Goal: Transaction & Acquisition: Book appointment/travel/reservation

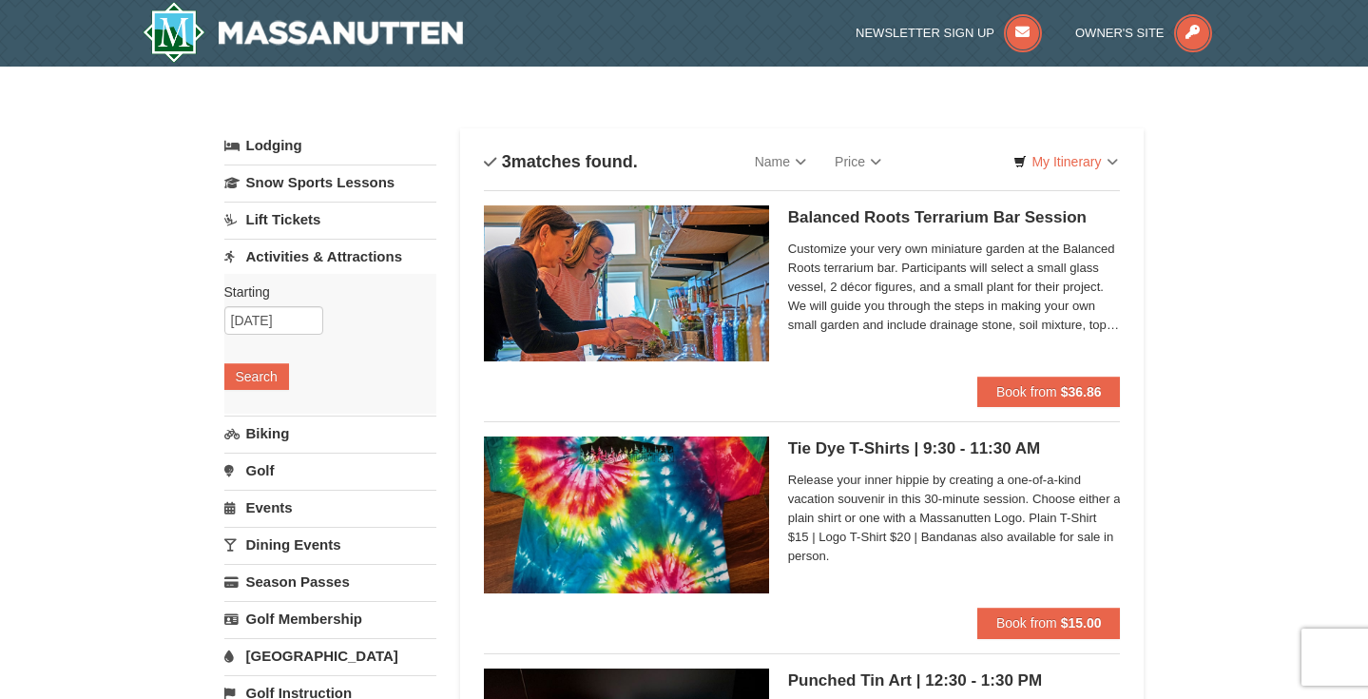
click at [272, 222] on link "Lift Tickets" at bounding box center [330, 219] width 212 height 35
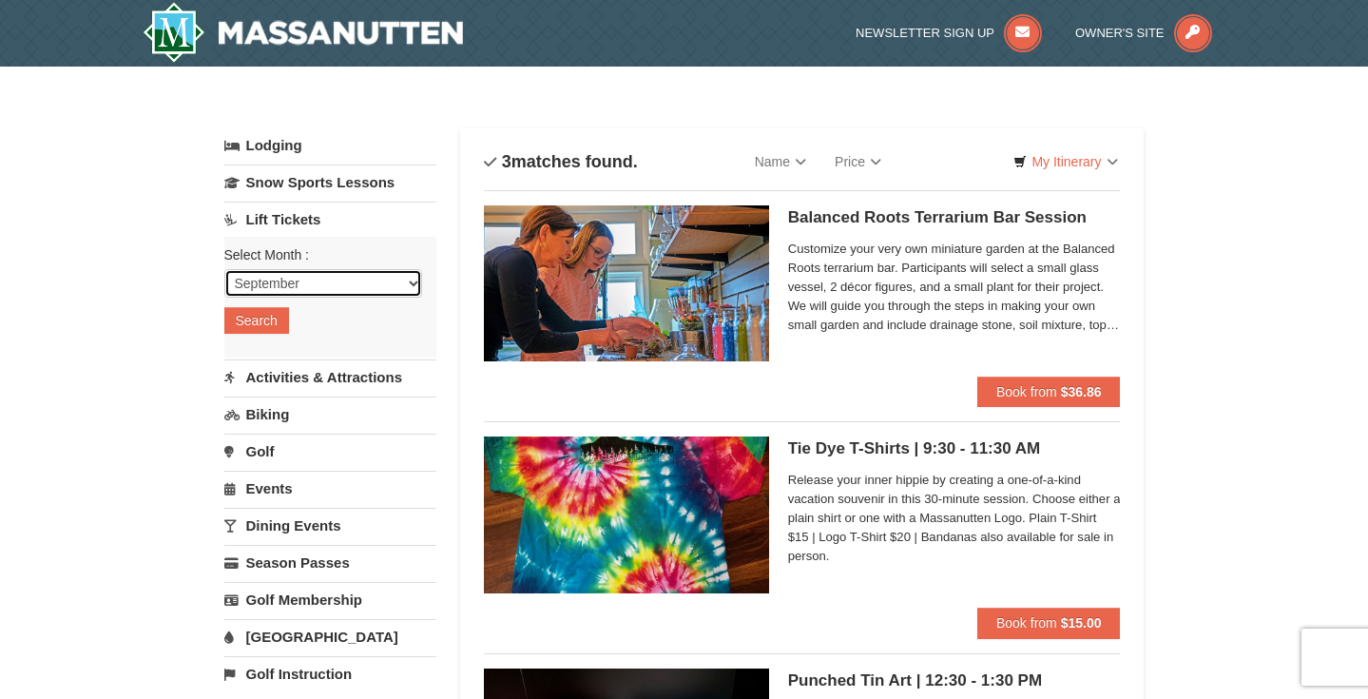
click at [268, 280] on select "September October November December January February March April May June July …" at bounding box center [323, 283] width 198 height 29
click at [251, 319] on button "Search" at bounding box center [256, 320] width 65 height 27
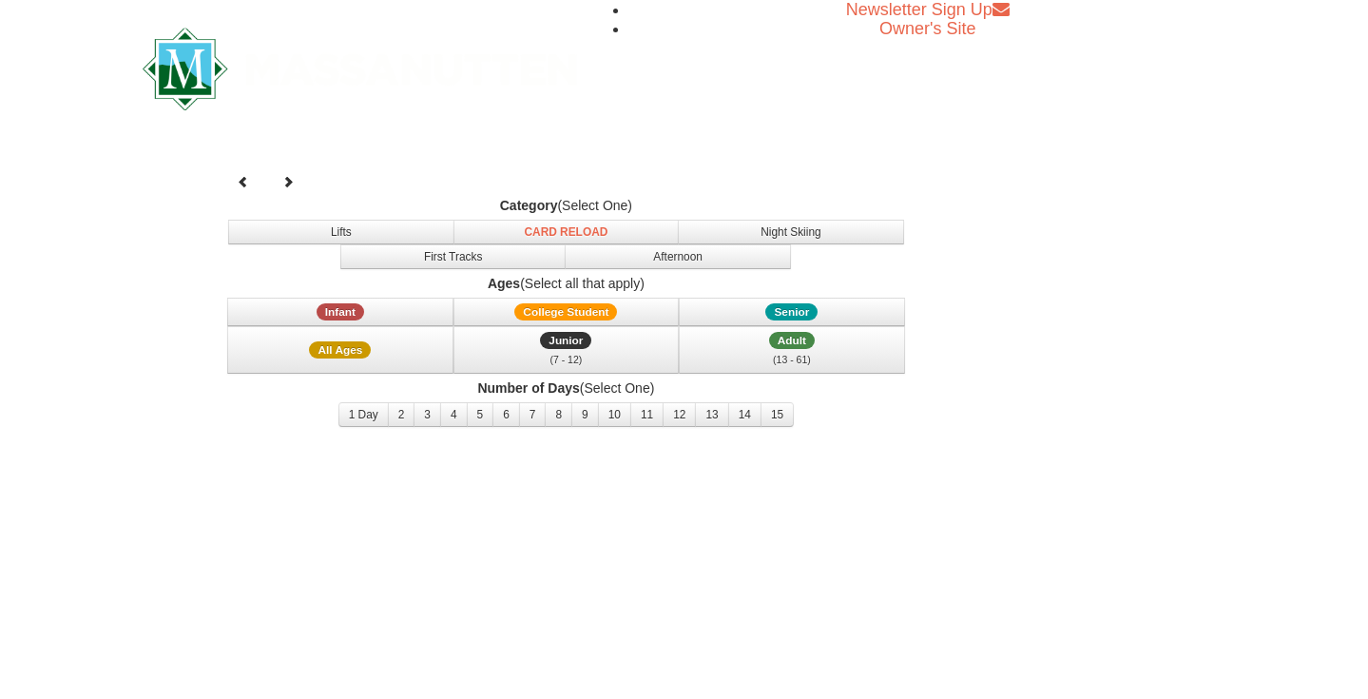
select select "9"
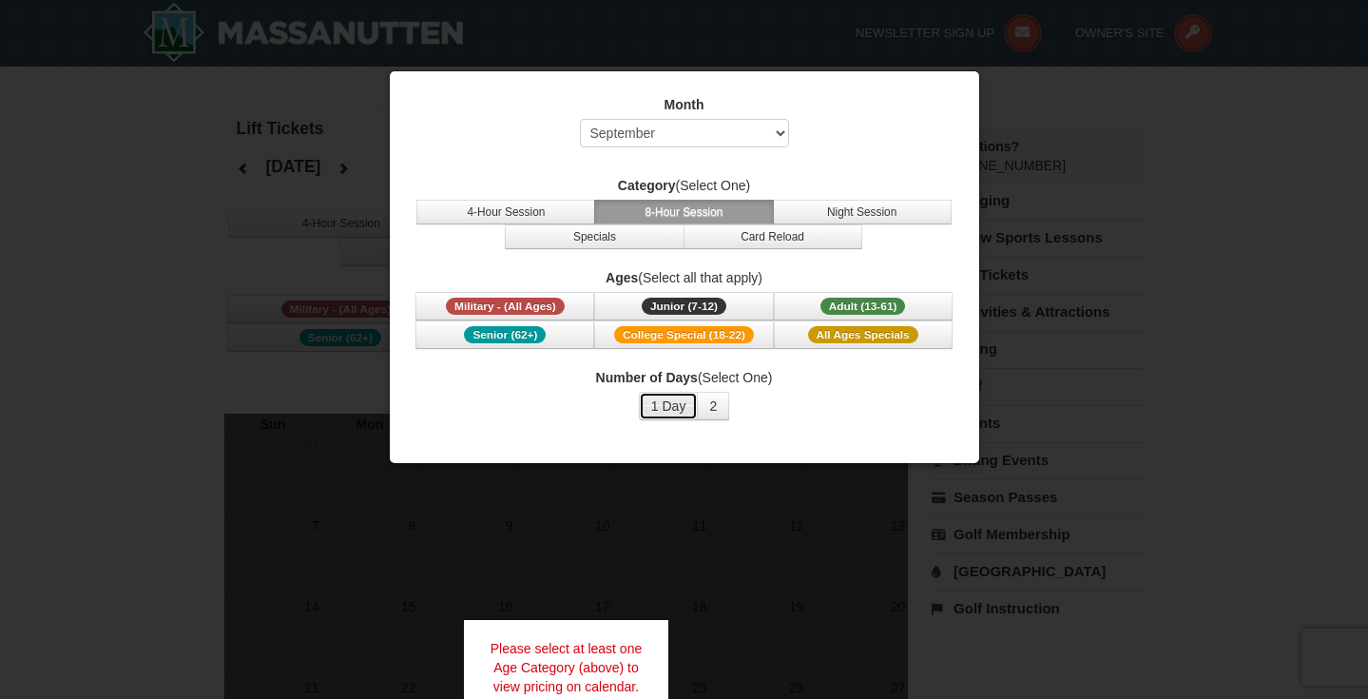
click at [676, 404] on button "1 Day" at bounding box center [669, 406] width 60 height 29
click at [558, 531] on div at bounding box center [684, 349] width 1368 height 699
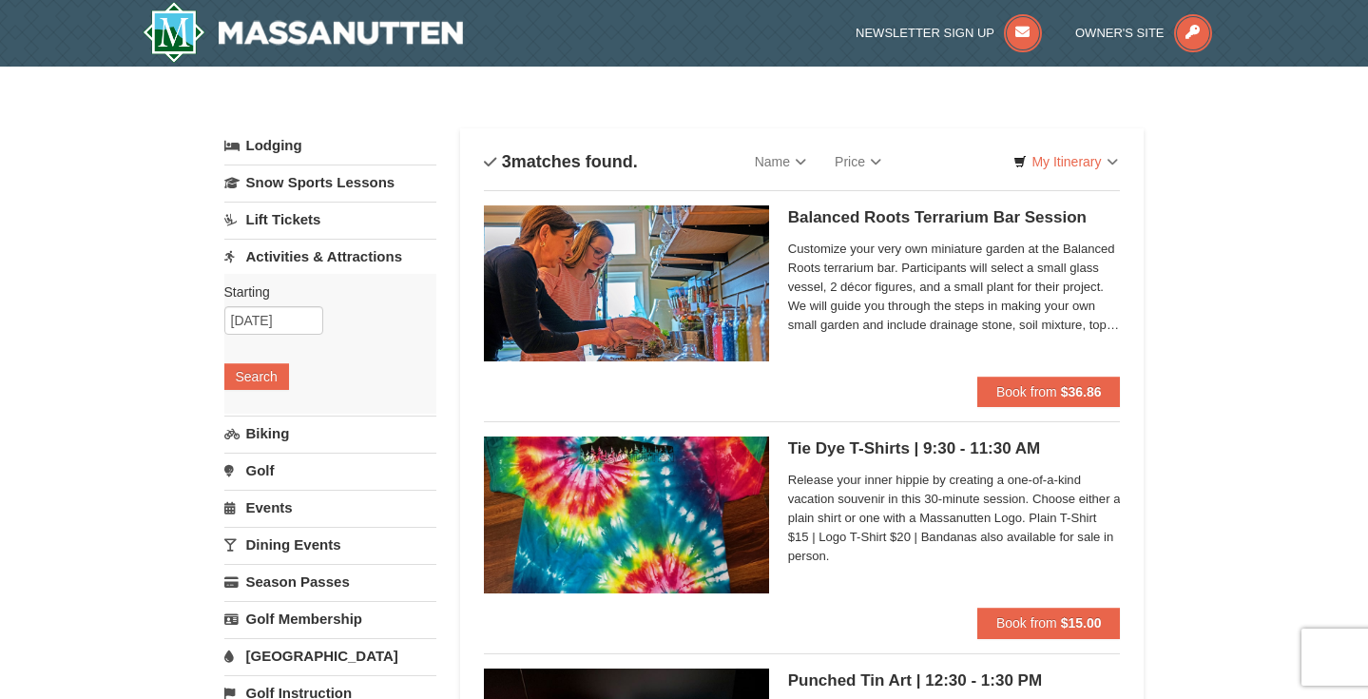
click at [268, 461] on link "Golf" at bounding box center [330, 470] width 212 height 35
click at [270, 454] on button "Search" at bounding box center [256, 450] width 65 height 27
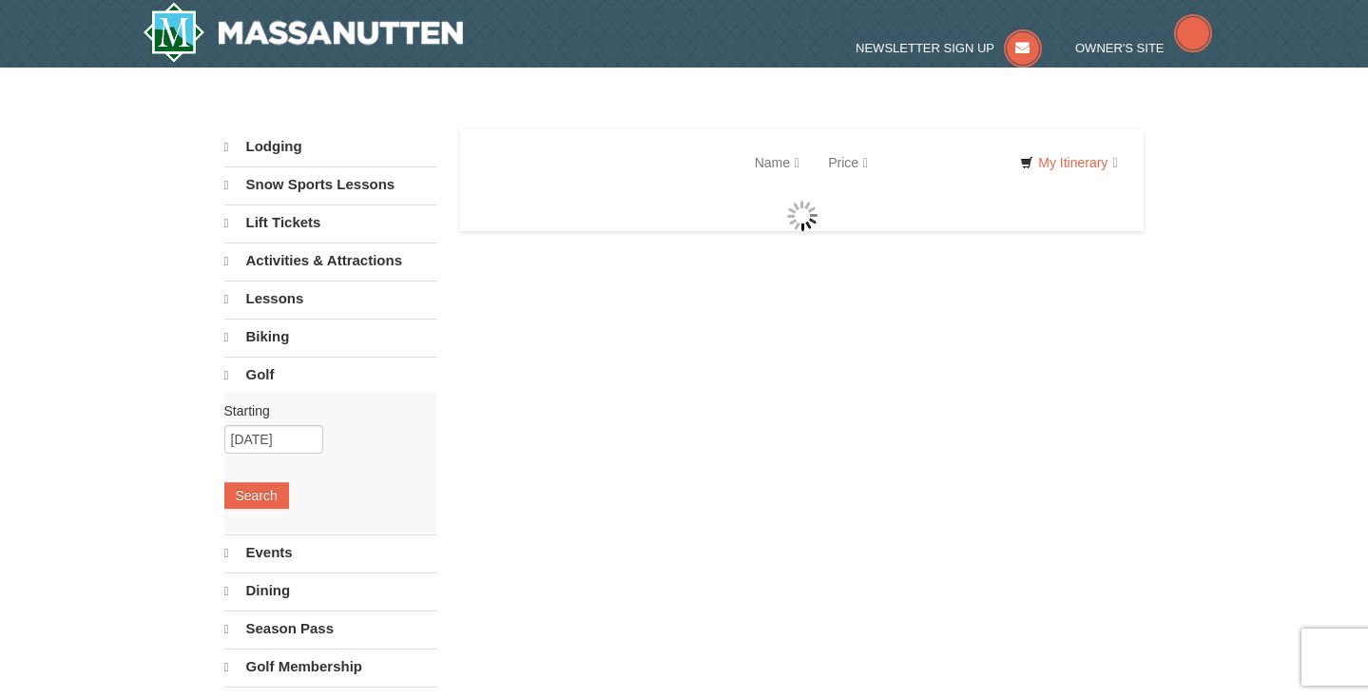
select select "9"
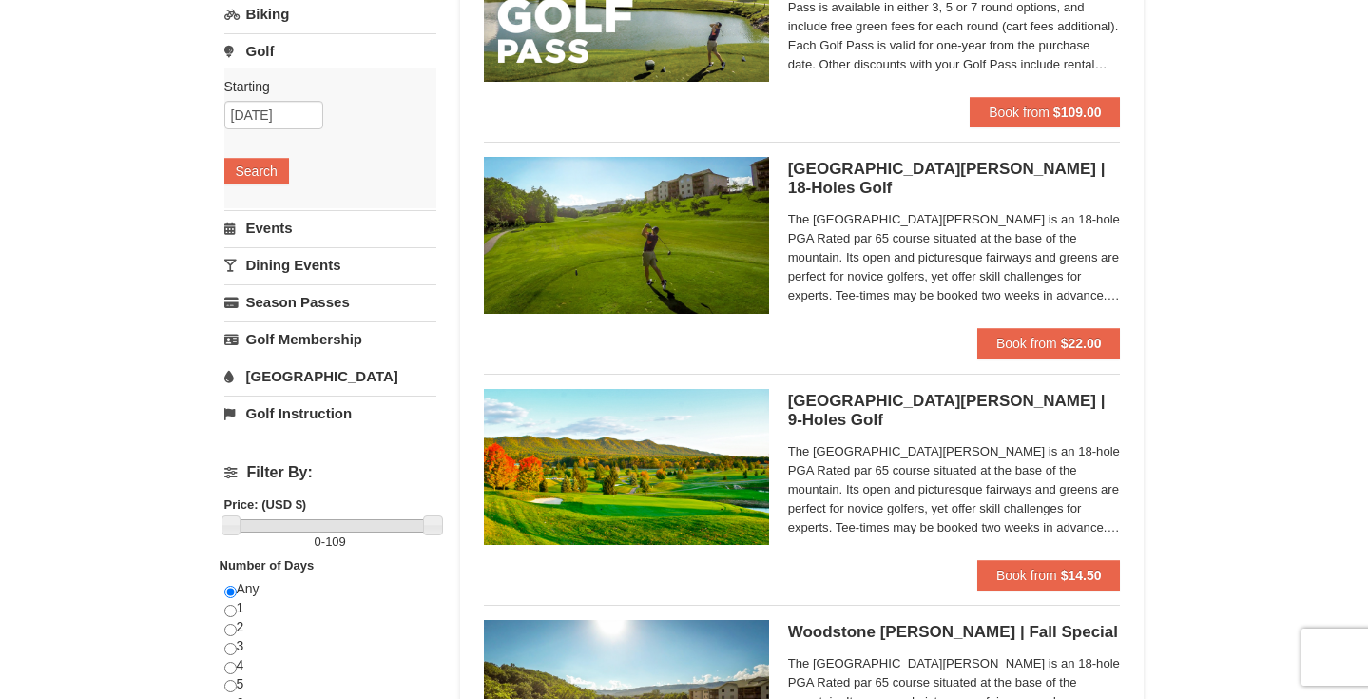
scroll to position [272, 0]
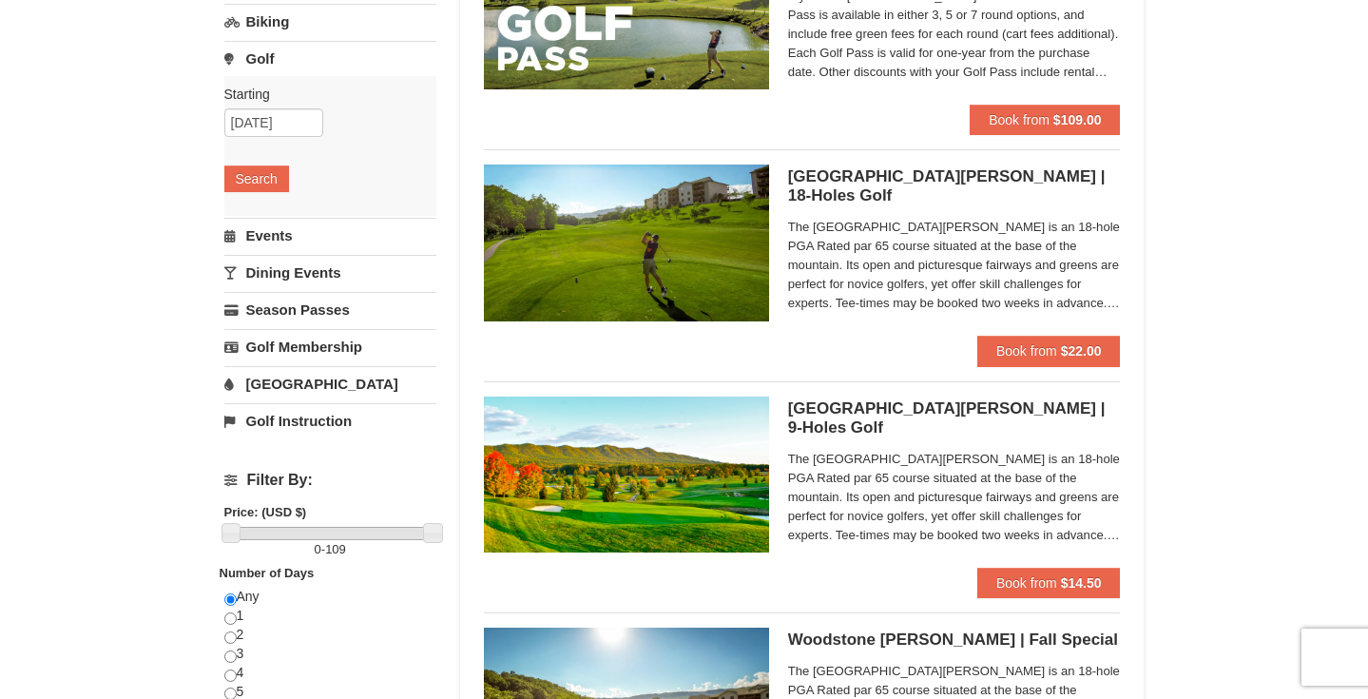
click at [293, 389] on link "[GEOGRAPHIC_DATA]" at bounding box center [330, 383] width 212 height 35
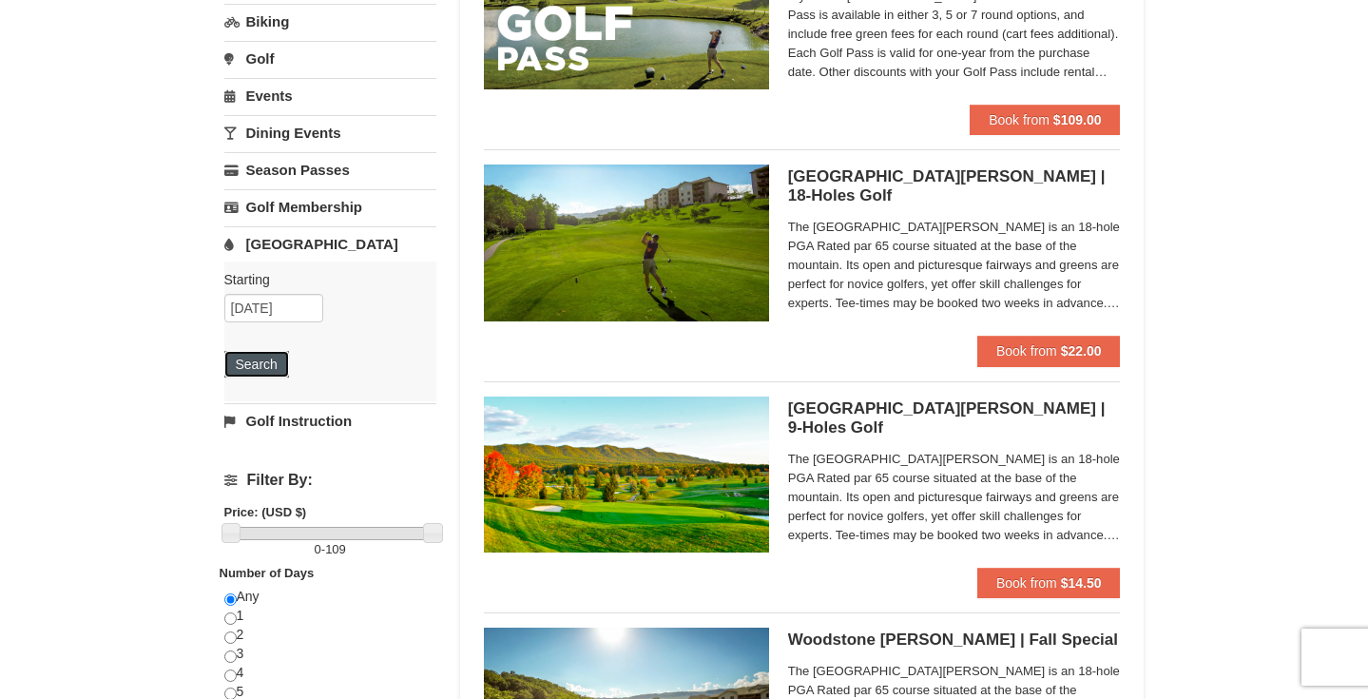
click at [263, 375] on button "Search" at bounding box center [256, 364] width 65 height 27
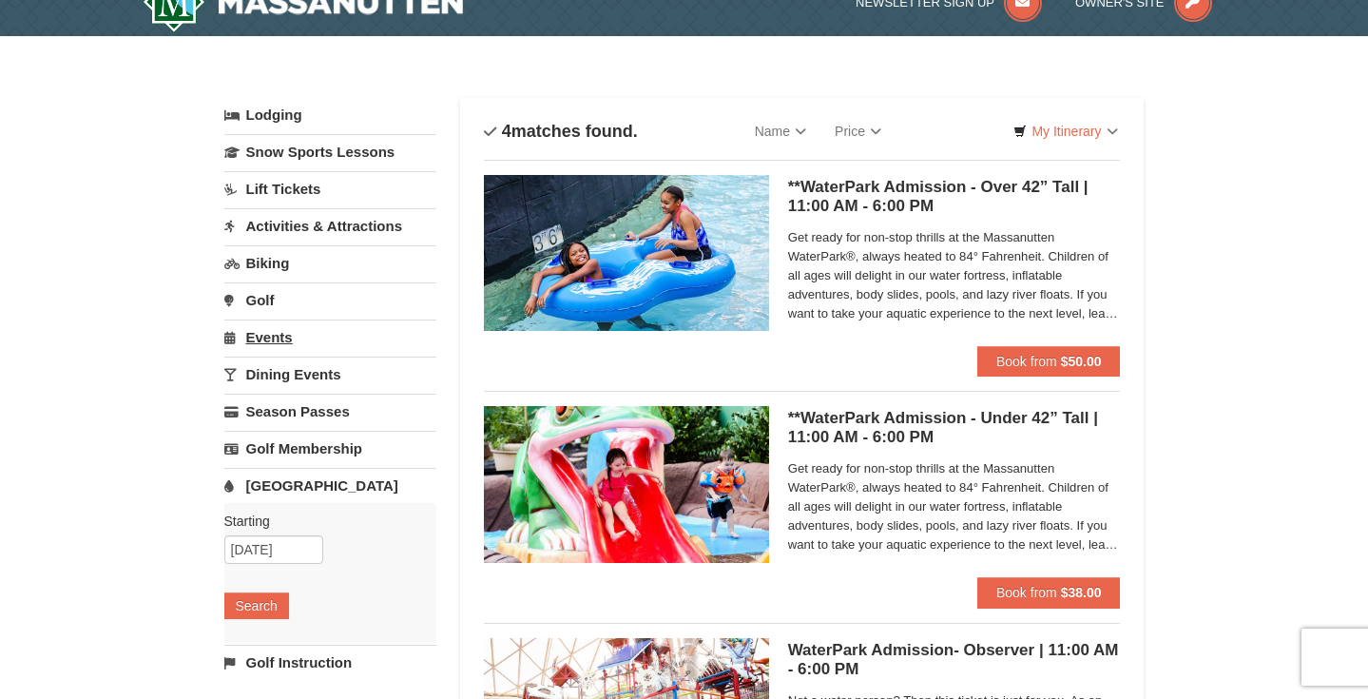
scroll to position [32, 0]
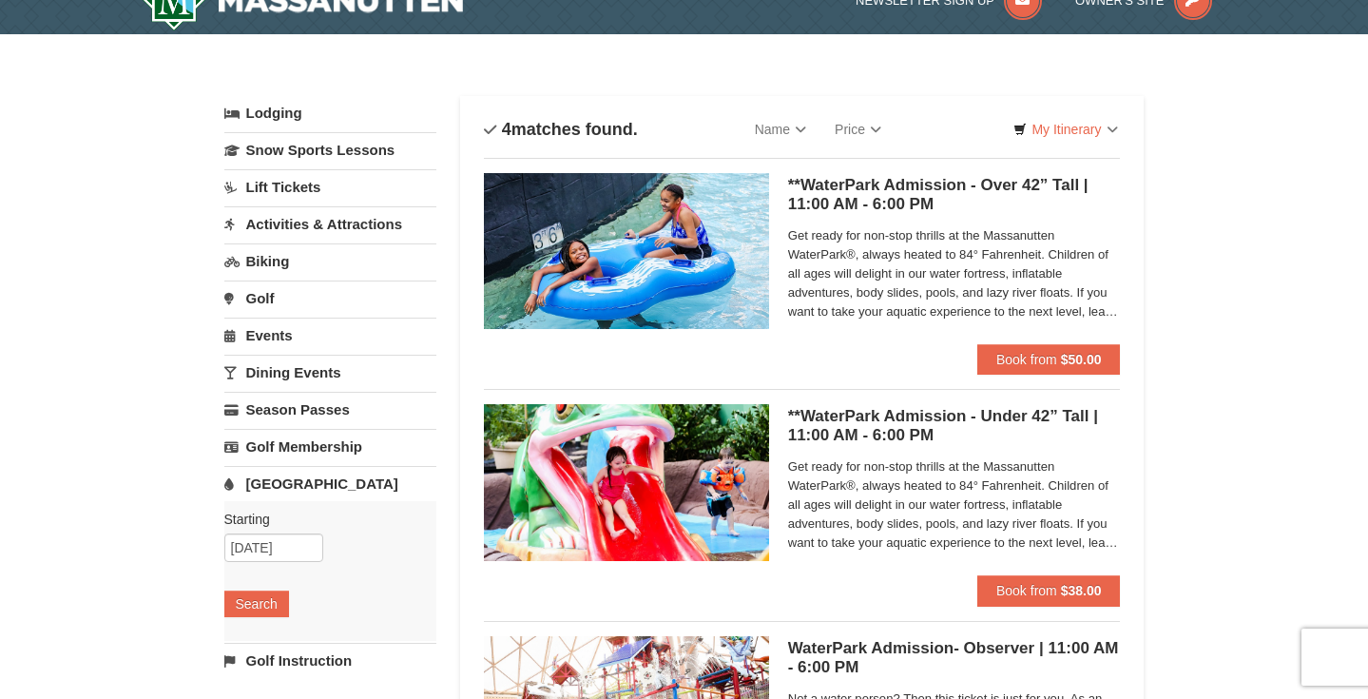
click at [673, 263] on img at bounding box center [626, 251] width 285 height 156
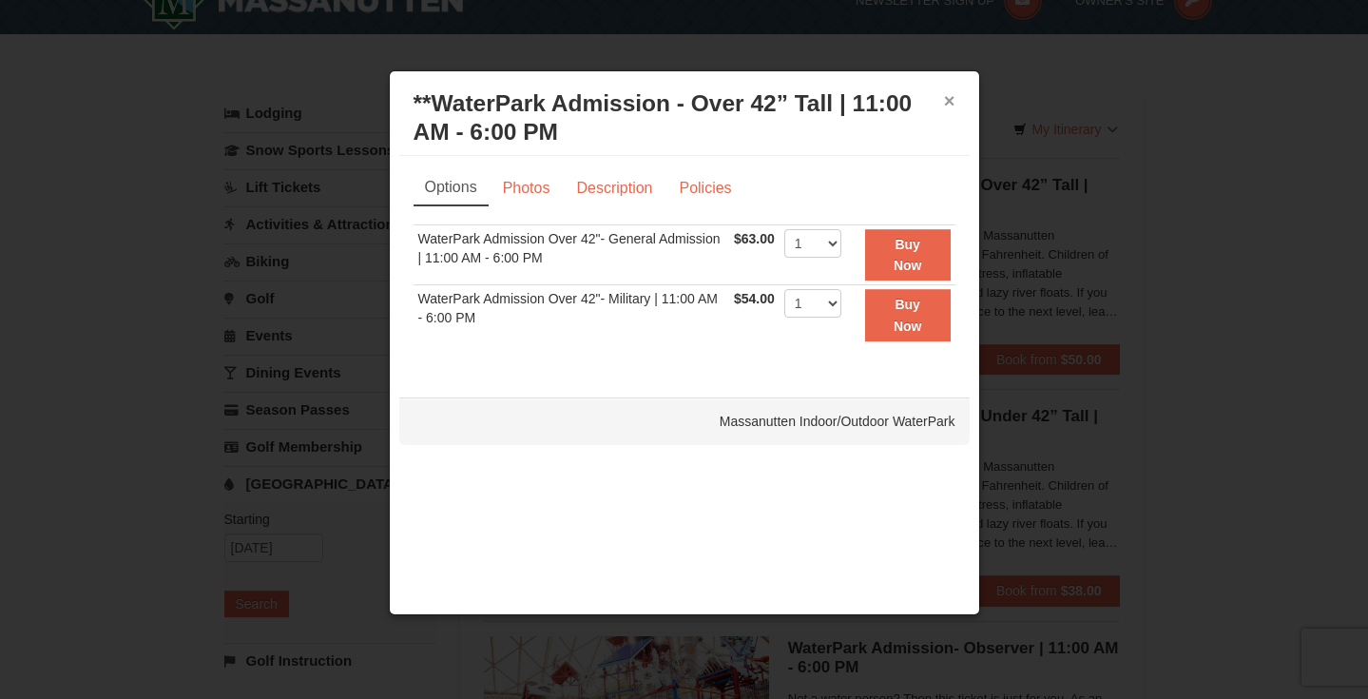
click at [950, 100] on button "×" at bounding box center [949, 100] width 11 height 19
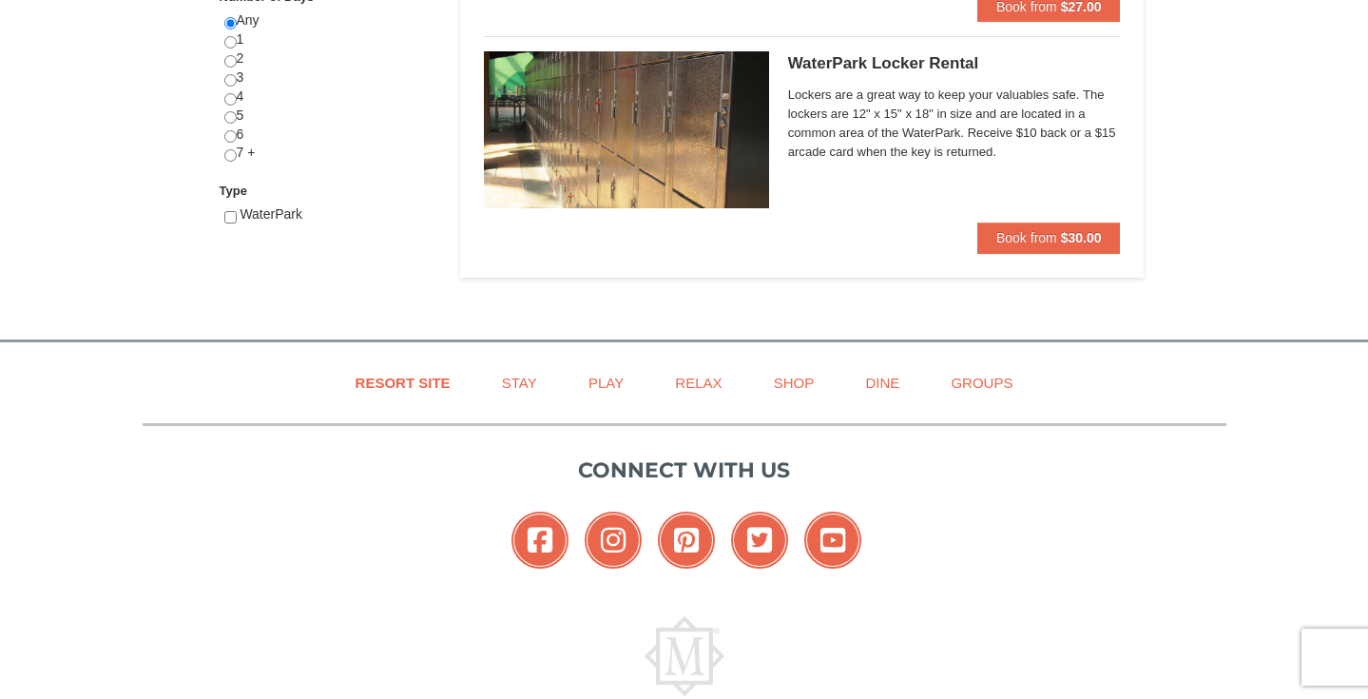
scroll to position [922, 0]
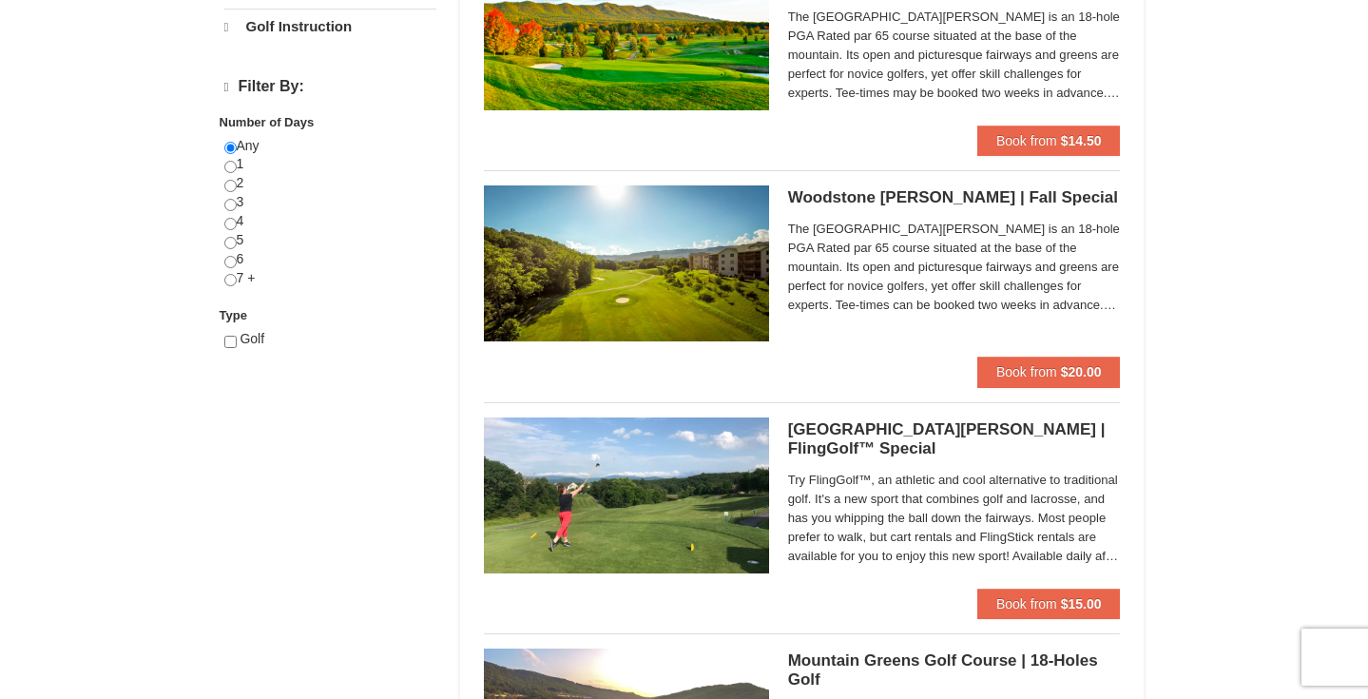
select select "9"
